Goal: Find specific page/section: Find specific page/section

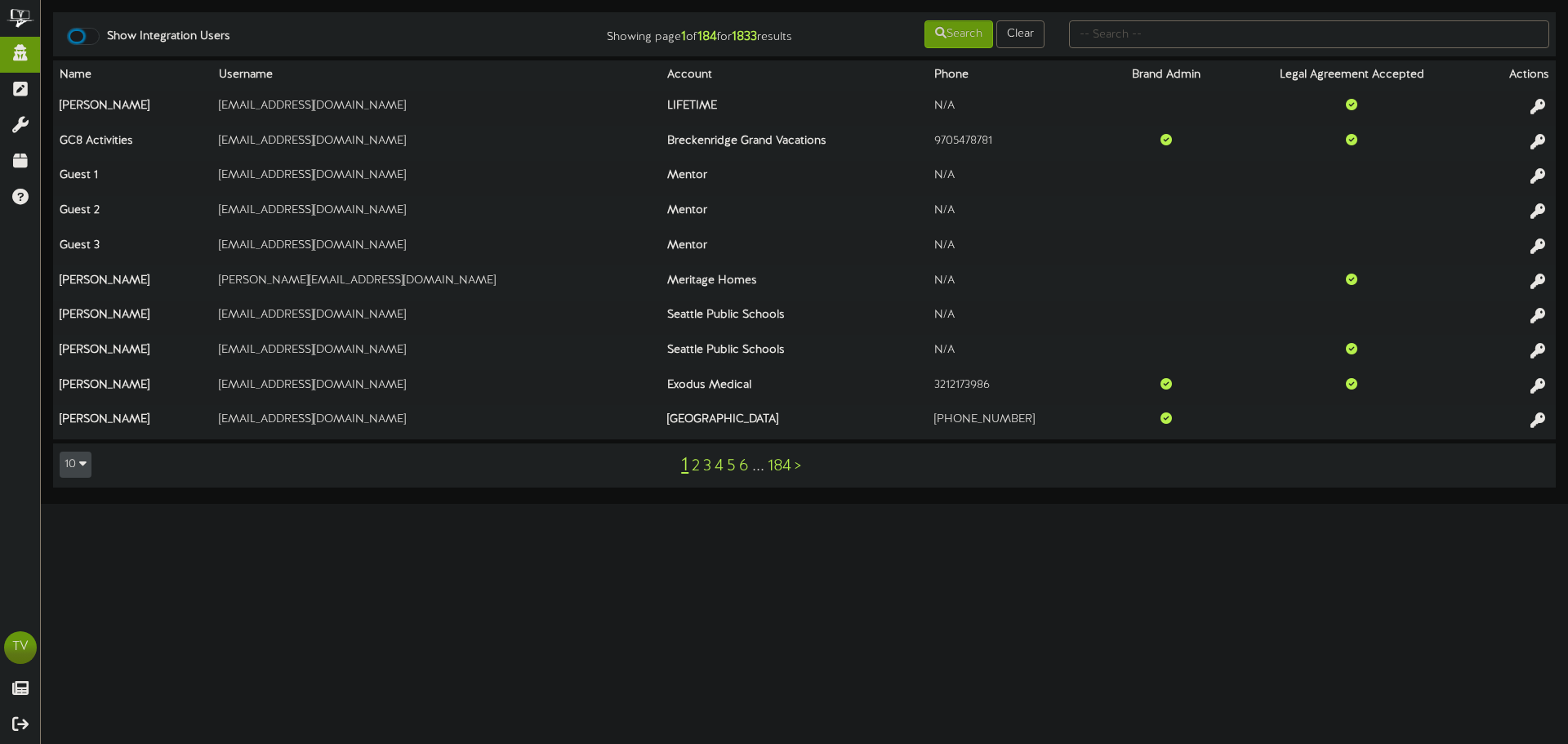
click at [84, 39] on div at bounding box center [83, 36] width 33 height 17
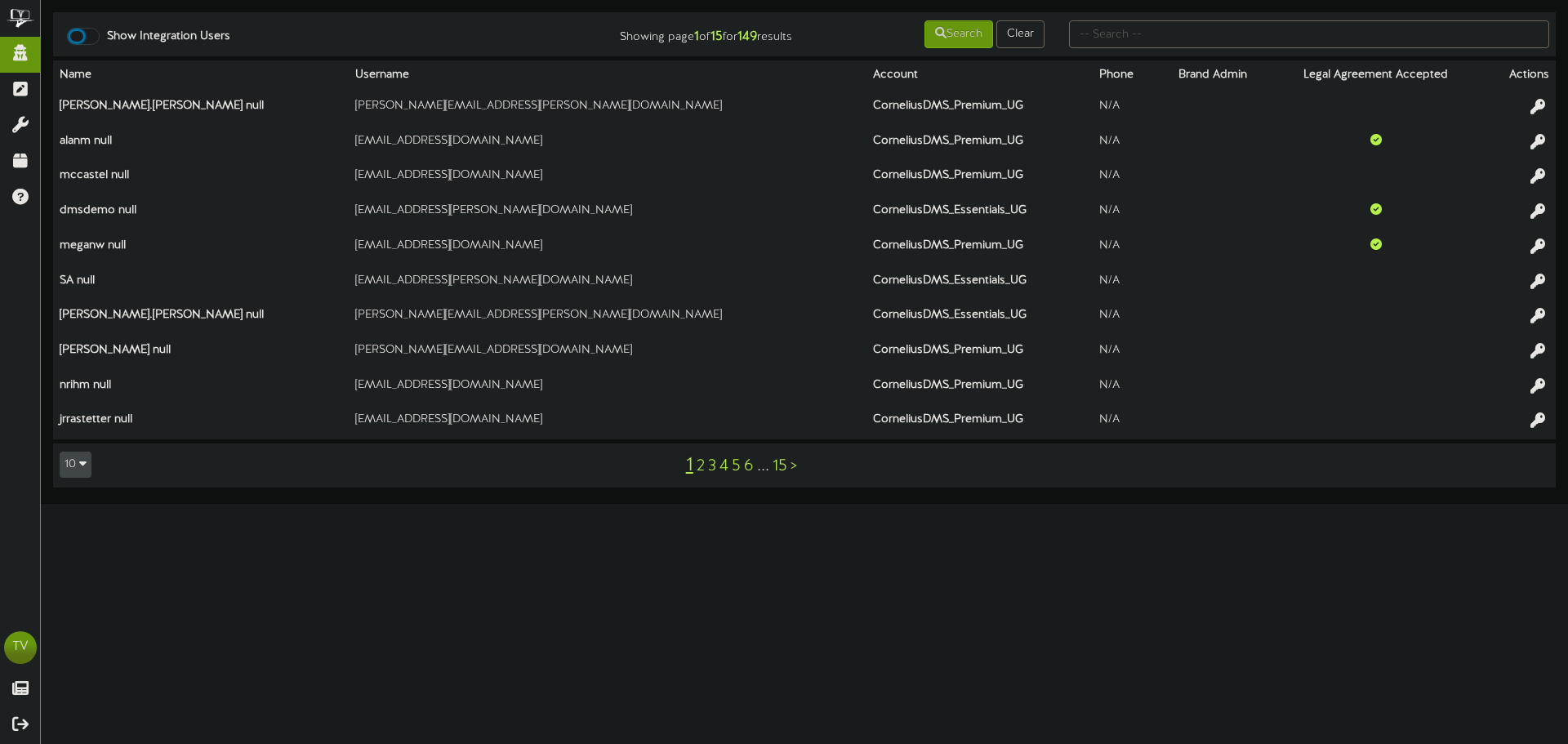
click at [92, 41] on div at bounding box center [83, 36] width 33 height 17
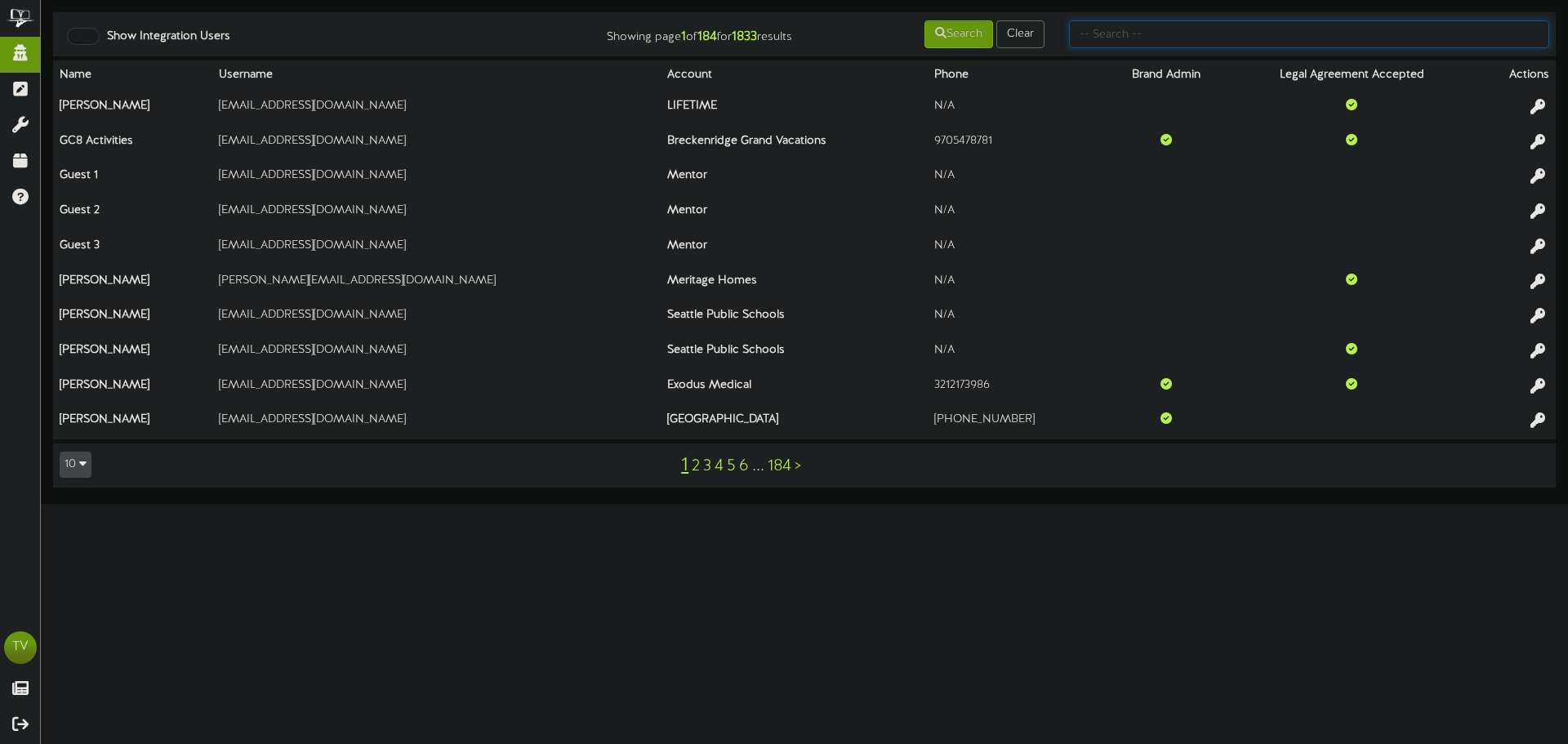
click at [1095, 44] on input "text" at bounding box center [1308, 34] width 480 height 28
type input "tim.r"
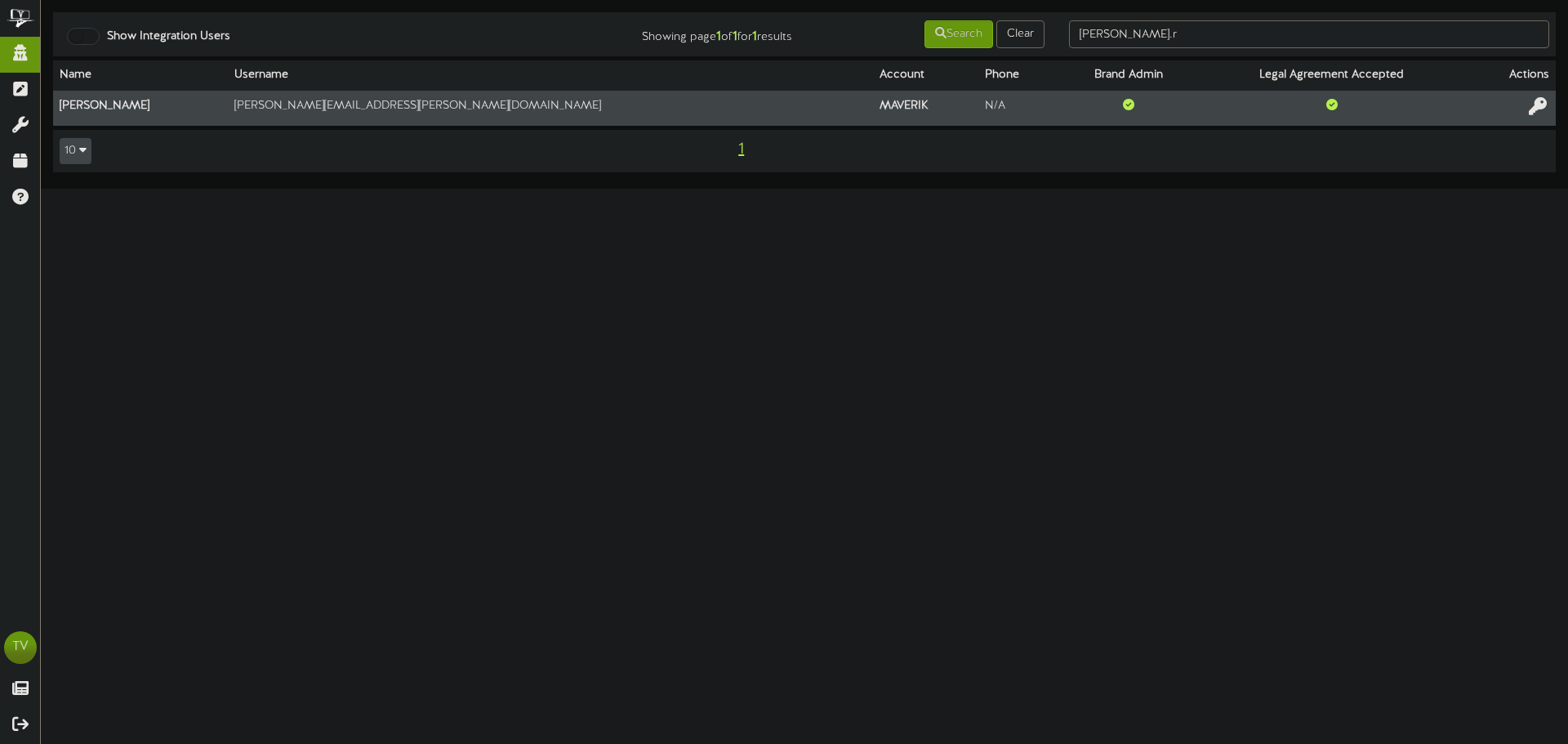
click at [1539, 111] on icon at bounding box center [1537, 106] width 18 height 18
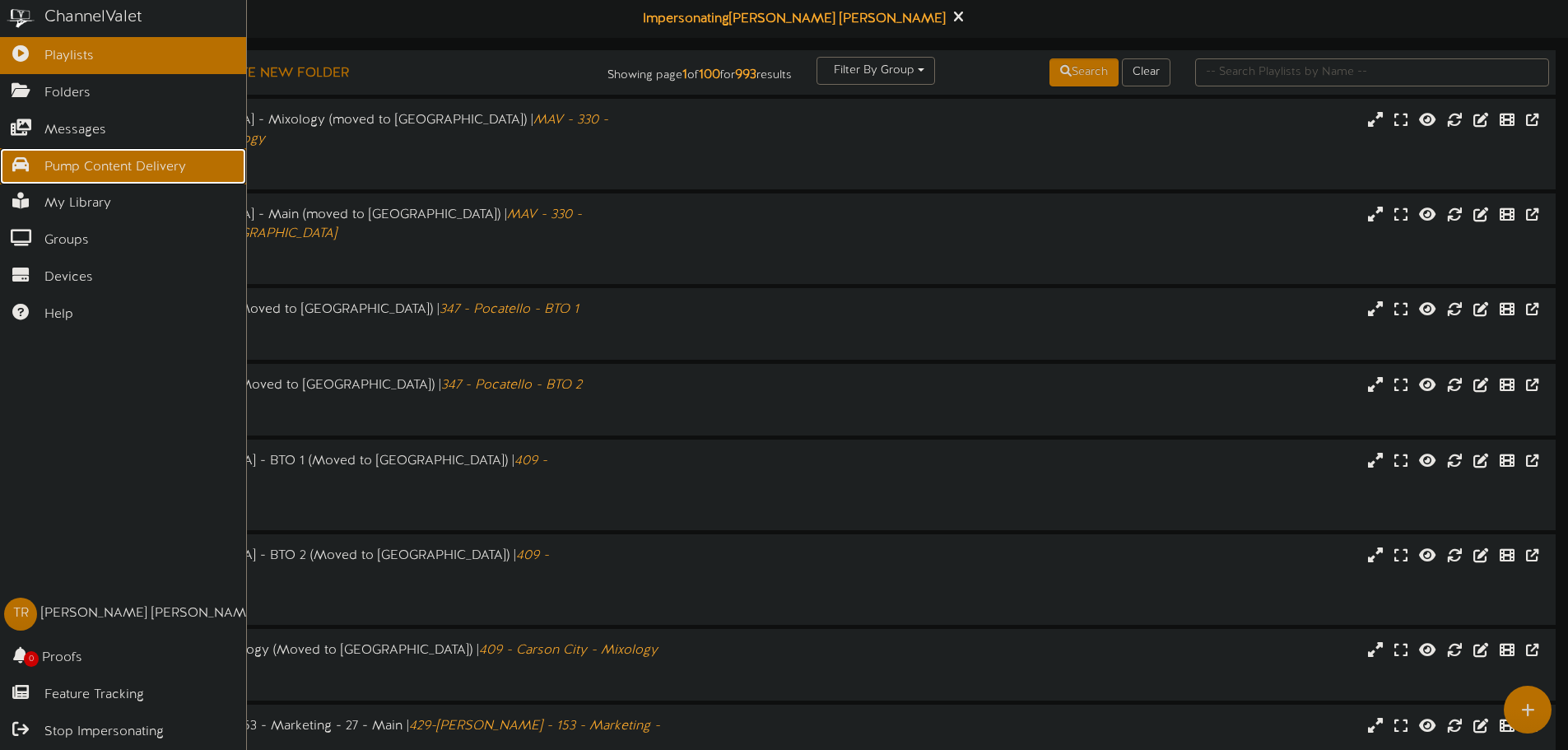
click at [16, 164] on icon at bounding box center [20, 163] width 42 height 13
click at [32, 161] on icon at bounding box center [20, 163] width 42 height 13
